Goal: Task Accomplishment & Management: Manage account settings

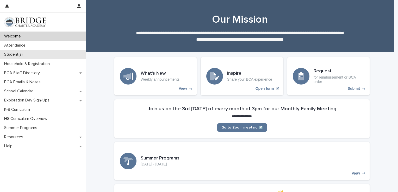
click at [17, 54] on p "Student(s)" at bounding box center [14, 54] width 25 height 5
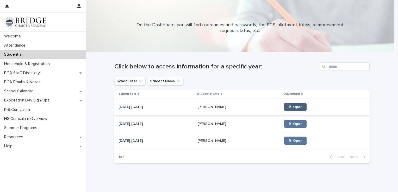
click at [288, 109] on span "🖱 Open" at bounding box center [295, 107] width 14 height 4
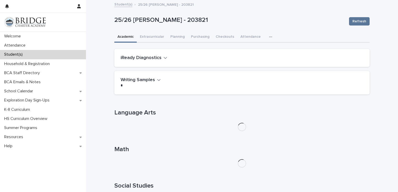
click at [160, 60] on button "iReady Diagnostics" at bounding box center [144, 58] width 47 height 6
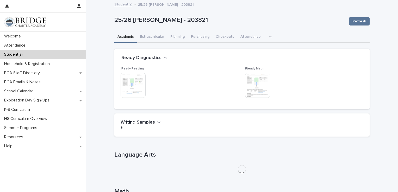
click at [160, 60] on button "iReady Diagnostics" at bounding box center [144, 58] width 47 height 6
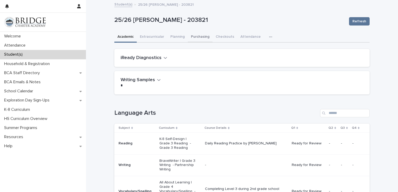
click at [197, 39] on button "Purchasing" at bounding box center [200, 37] width 25 height 11
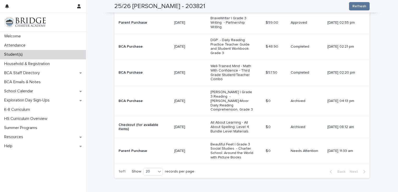
scroll to position [213, 0]
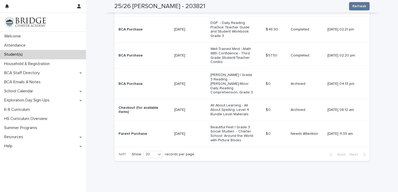
click at [280, 121] on td "$ 0 $ 0" at bounding box center [276, 134] width 25 height 26
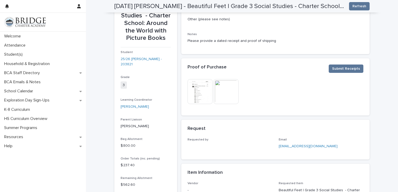
scroll to position [51, 0]
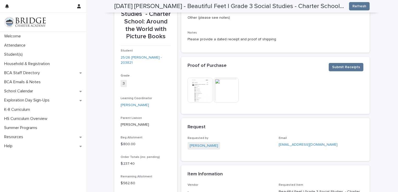
click at [194, 92] on img at bounding box center [200, 90] width 25 height 25
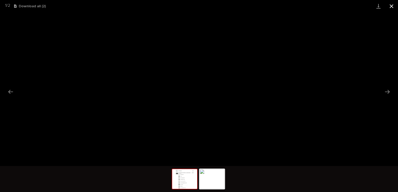
click at [391, 8] on button "Close gallery" at bounding box center [391, 6] width 13 height 12
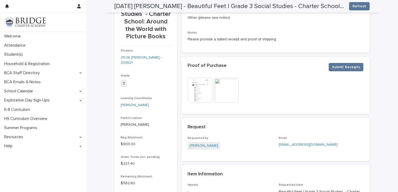
click at [224, 87] on img at bounding box center [226, 90] width 25 height 25
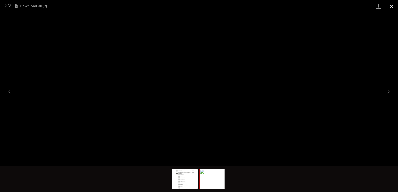
click at [394, 4] on button "Close gallery" at bounding box center [391, 6] width 13 height 12
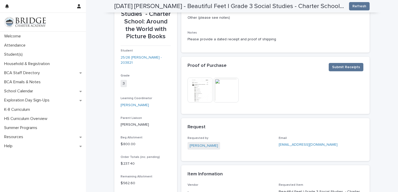
click at [200, 90] on img at bounding box center [200, 90] width 25 height 25
click at [197, 86] on body "Welcome Attendance Student(s) Household & Registration BCA Staff Directory BCA …" at bounding box center [199, 96] width 398 height 192
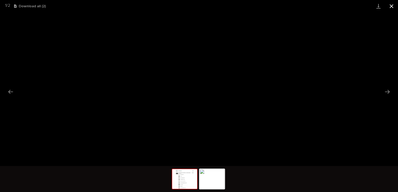
drag, startPoint x: 378, startPoint y: 9, endPoint x: 391, endPoint y: 7, distance: 13.2
click at [391, 7] on button "Close gallery" at bounding box center [391, 6] width 13 height 12
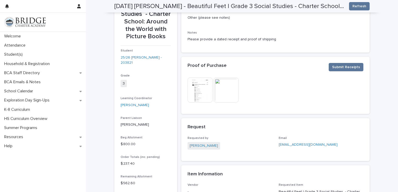
click at [202, 90] on img at bounding box center [200, 90] width 25 height 25
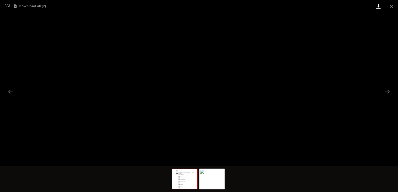
click at [379, 8] on link "Download" at bounding box center [378, 6] width 13 height 12
click at [392, 7] on button "Close gallery" at bounding box center [391, 6] width 13 height 12
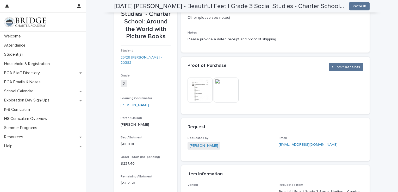
click at [221, 86] on img at bounding box center [226, 90] width 25 height 25
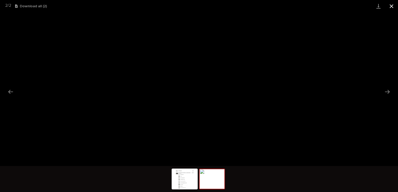
click at [392, 7] on button "Close gallery" at bounding box center [391, 6] width 13 height 12
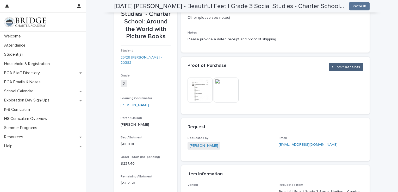
click at [341, 65] on span "Submit Receipts" at bounding box center [346, 67] width 28 height 5
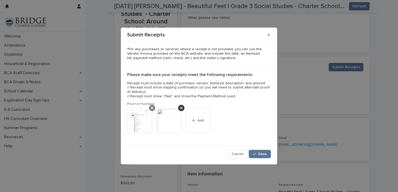
click at [152, 109] on icon at bounding box center [152, 108] width 3 height 4
click at [157, 121] on button "Add" at bounding box center [168, 120] width 25 height 25
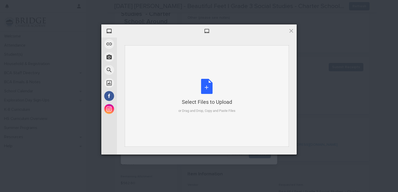
click at [204, 93] on div "Select Files to Upload or Drag and Drop, Copy and Paste Files" at bounding box center [207, 96] width 57 height 35
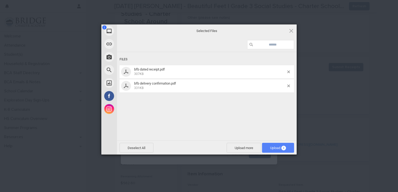
click at [275, 149] on span "Upload 2" at bounding box center [278, 148] width 16 height 4
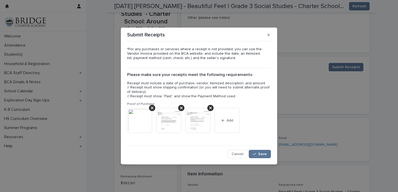
click at [175, 124] on img at bounding box center [168, 120] width 25 height 25
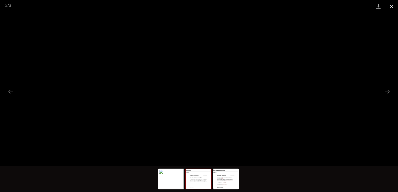
click at [391, 6] on button "Close gallery" at bounding box center [391, 6] width 13 height 12
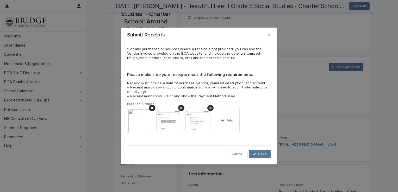
click at [196, 121] on img at bounding box center [198, 120] width 25 height 25
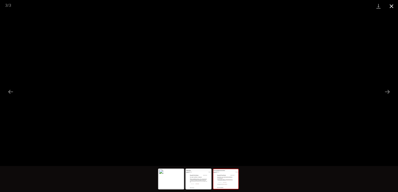
click at [392, 5] on button "Close gallery" at bounding box center [391, 6] width 13 height 12
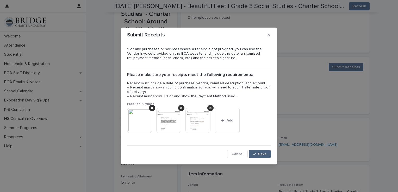
click at [260, 154] on span "Save" at bounding box center [262, 154] width 9 height 4
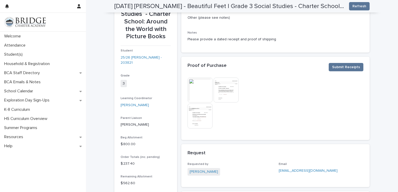
scroll to position [64, 0]
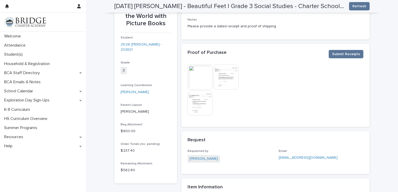
click at [196, 75] on img at bounding box center [200, 77] width 25 height 25
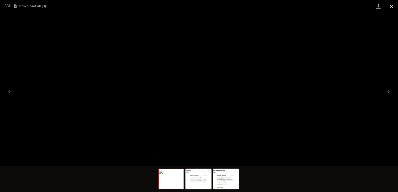
click at [392, 4] on button "Close gallery" at bounding box center [391, 6] width 13 height 12
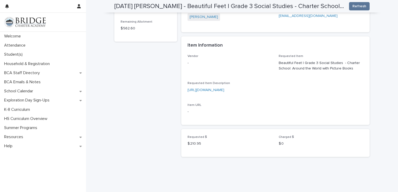
scroll to position [0, 0]
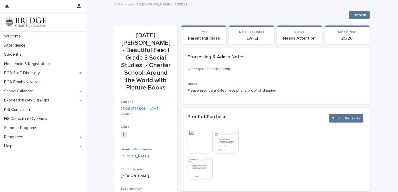
click at [130, 5] on link "Back to 25/26 [PERSON_NAME] - 203821" at bounding box center [152, 4] width 69 height 6
